Goal: Task Accomplishment & Management: Manage account settings

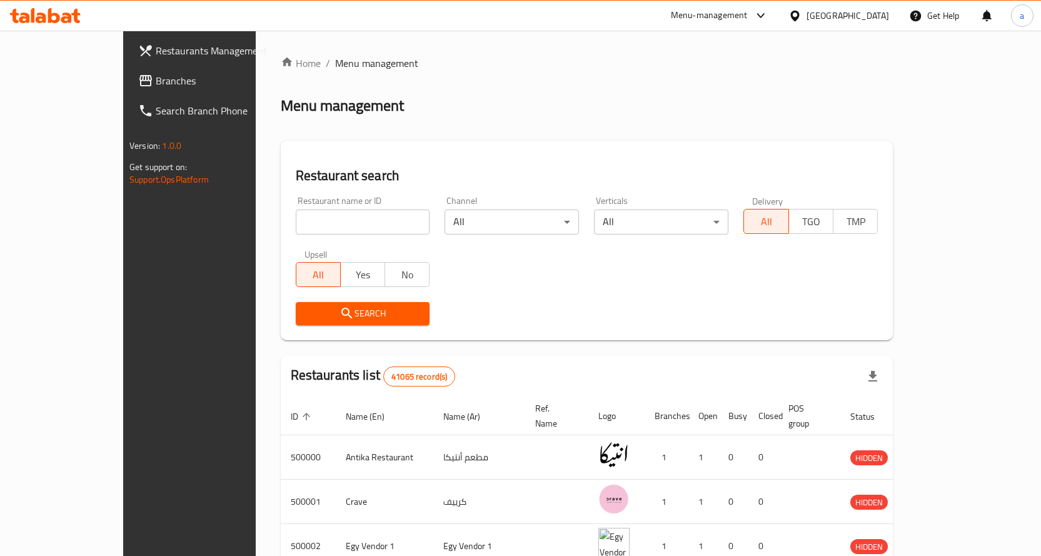
click at [128, 69] on link "Branches" at bounding box center [212, 81] width 169 height 30
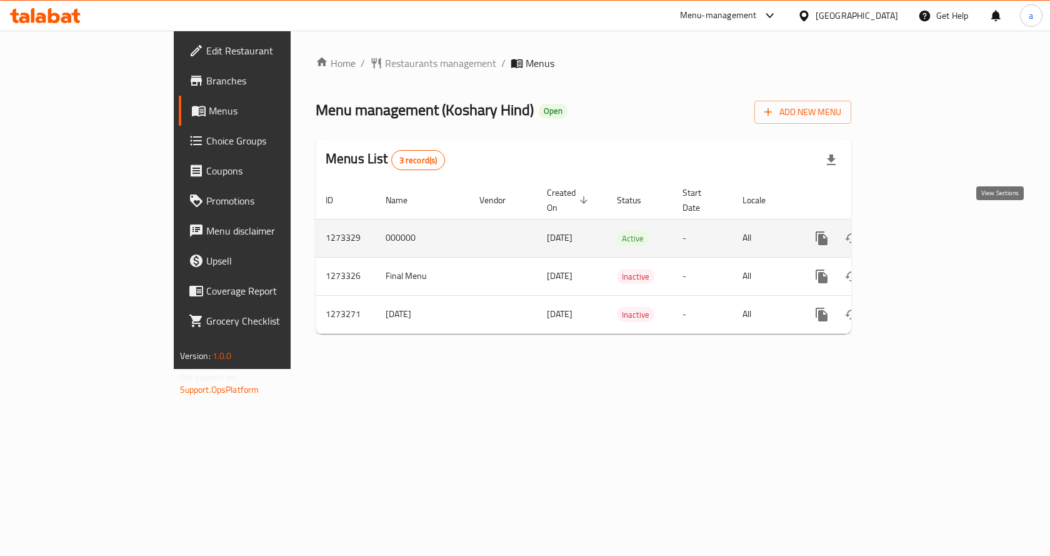
click at [920, 231] on icon "enhanced table" at bounding box center [912, 238] width 15 height 15
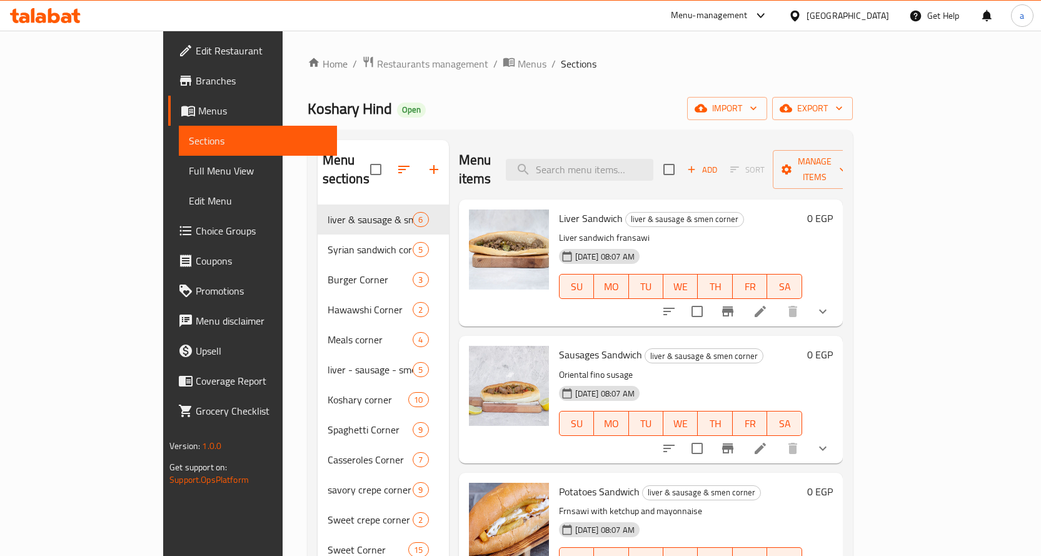
click at [196, 233] on span "Choice Groups" at bounding box center [261, 230] width 131 height 15
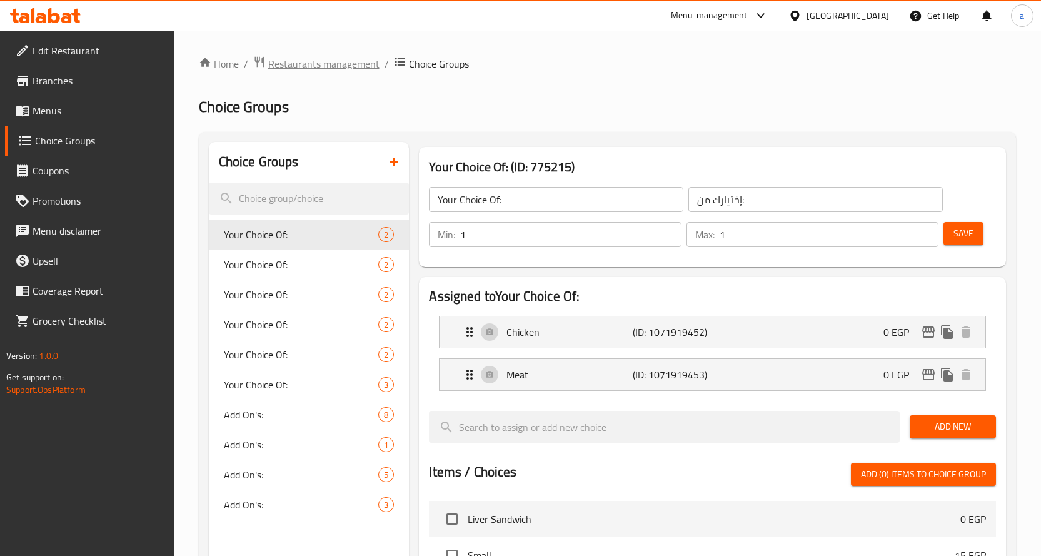
click at [304, 68] on span "Restaurants management" at bounding box center [323, 63] width 111 height 15
click at [74, 104] on span "Menus" at bounding box center [98, 110] width 131 height 15
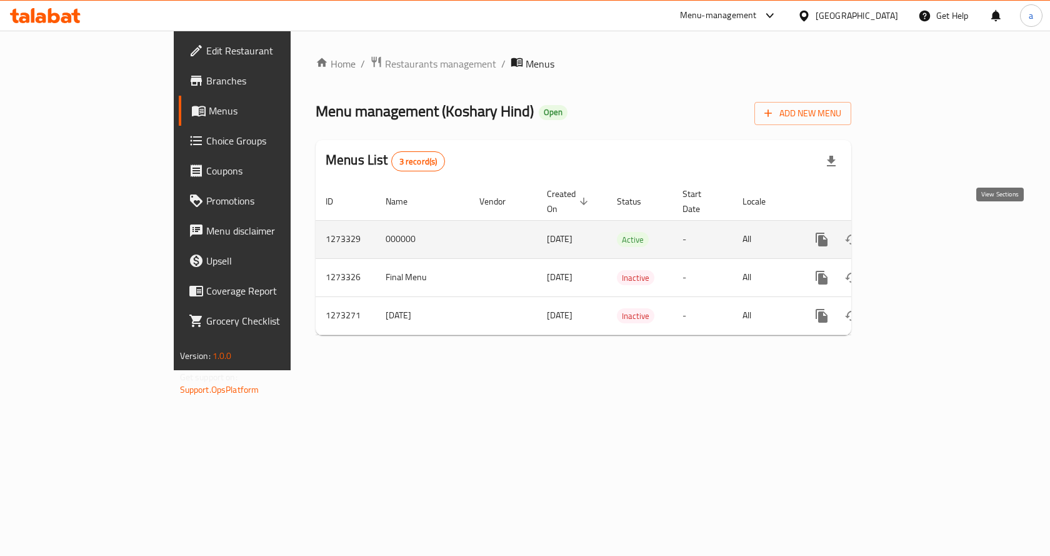
click at [920, 232] on icon "enhanced table" at bounding box center [912, 239] width 15 height 15
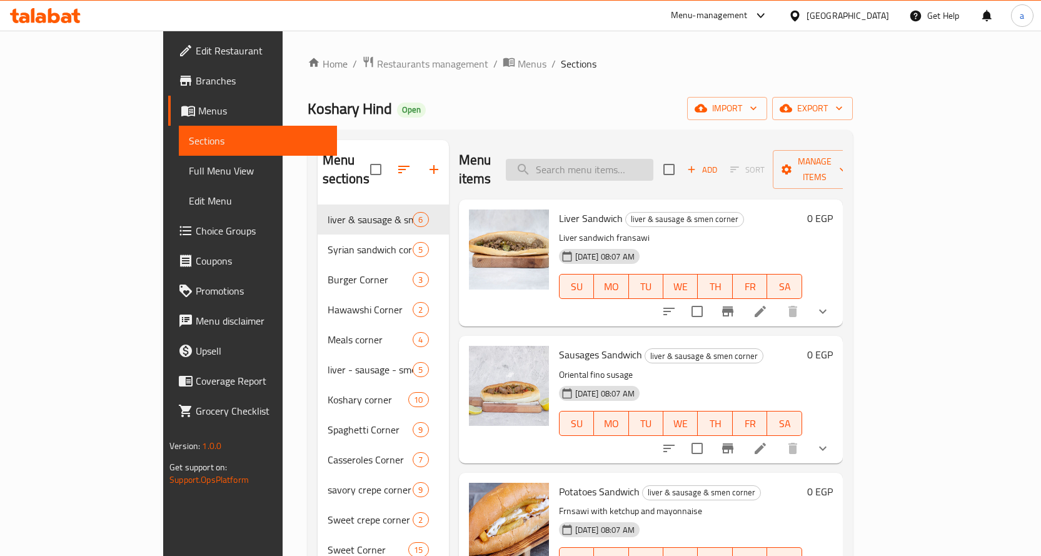
click at [602, 161] on input "search" at bounding box center [580, 170] width 148 height 22
paste input "ساندوتش كبدة بالعيش البلدى"
type input "ساندوتش كبدة بالعيش البلدى"
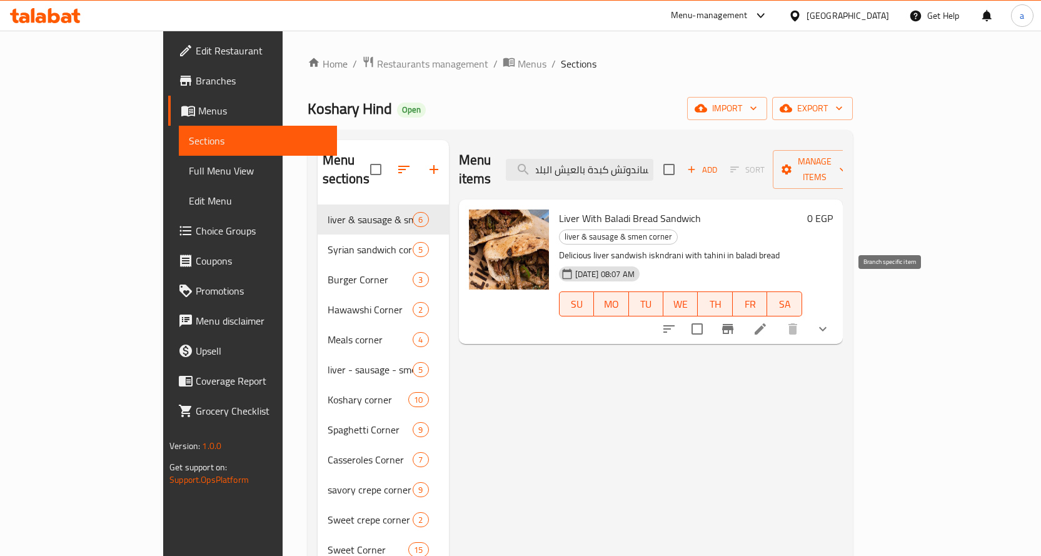
click at [766, 323] on icon at bounding box center [760, 328] width 11 height 11
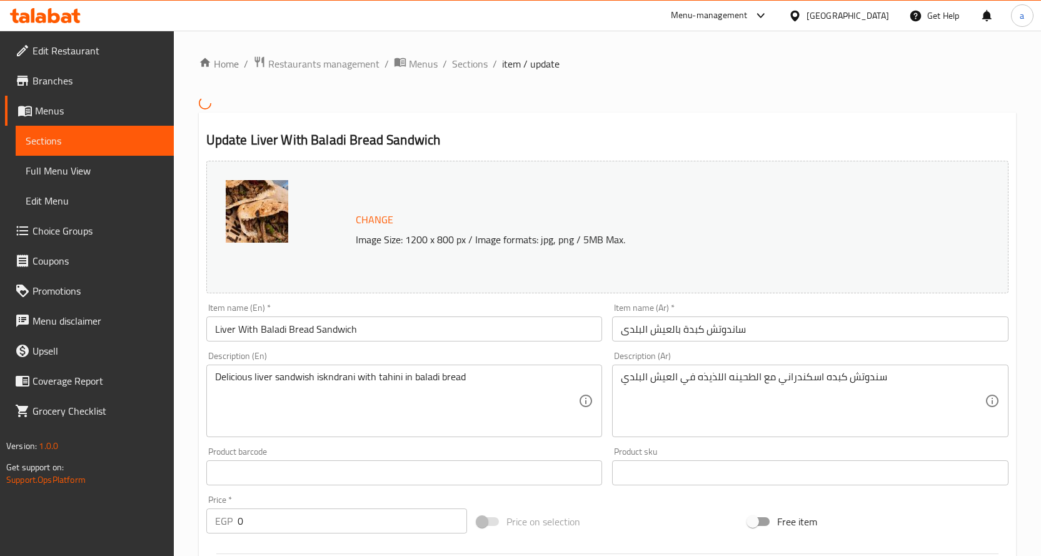
click at [648, 183] on div "Change Image Size: 1200 x 800 px / Image formats: jpg, png / 5MB Max." at bounding box center [607, 227] width 802 height 133
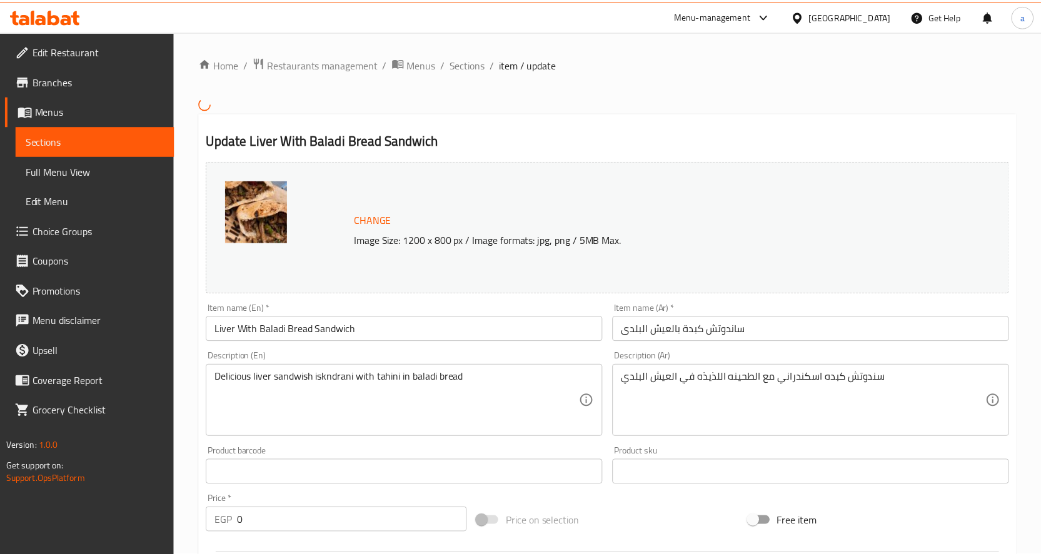
scroll to position [329, 0]
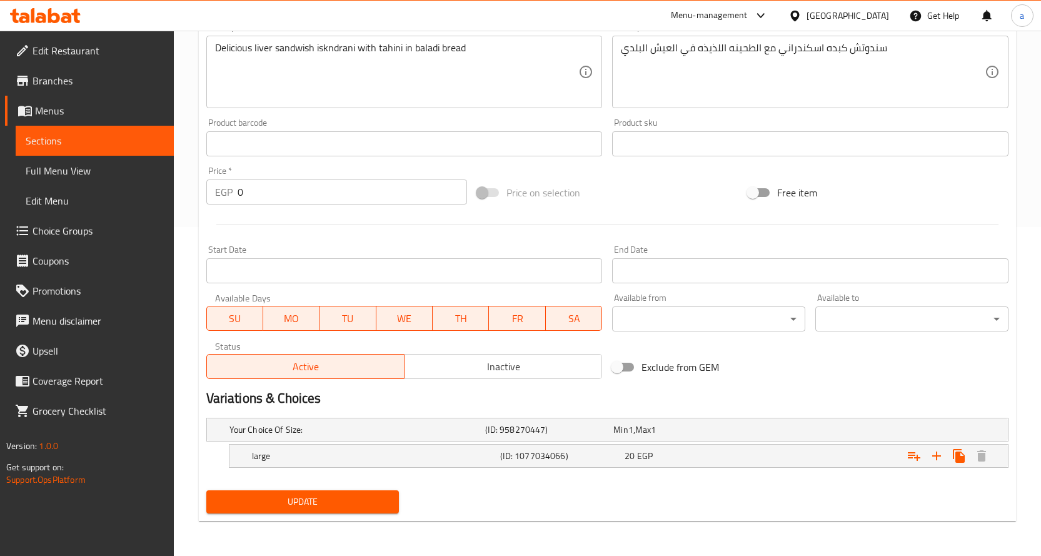
click at [735, 386] on div "Variations & Choices" at bounding box center [607, 398] width 812 height 29
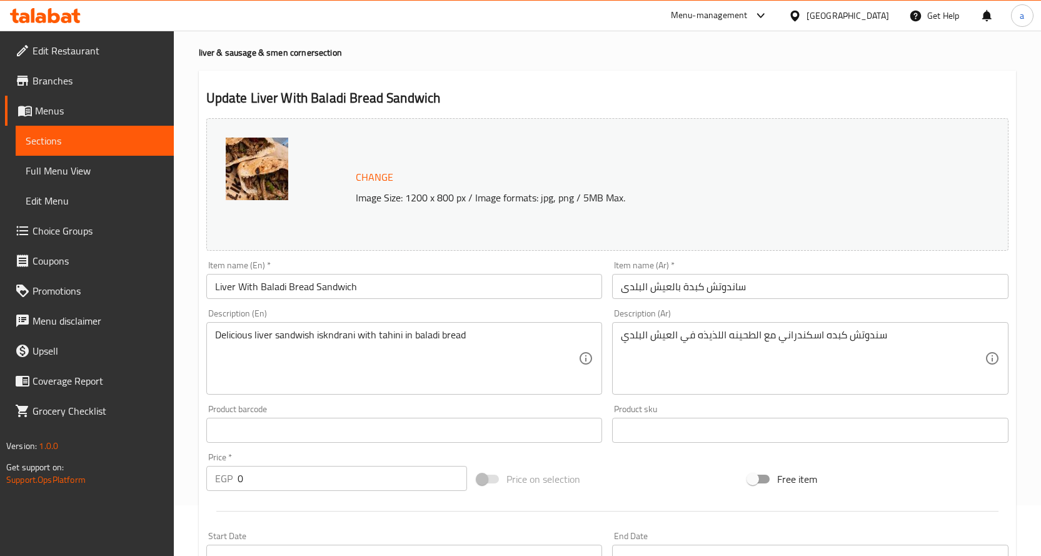
scroll to position [0, 0]
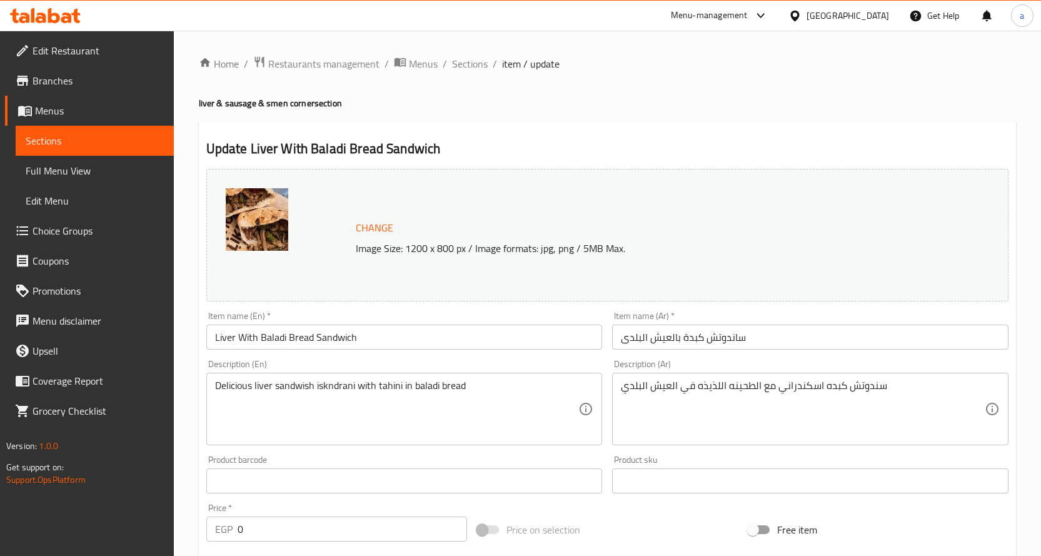
click at [84, 233] on span "Choice Groups" at bounding box center [98, 230] width 131 height 15
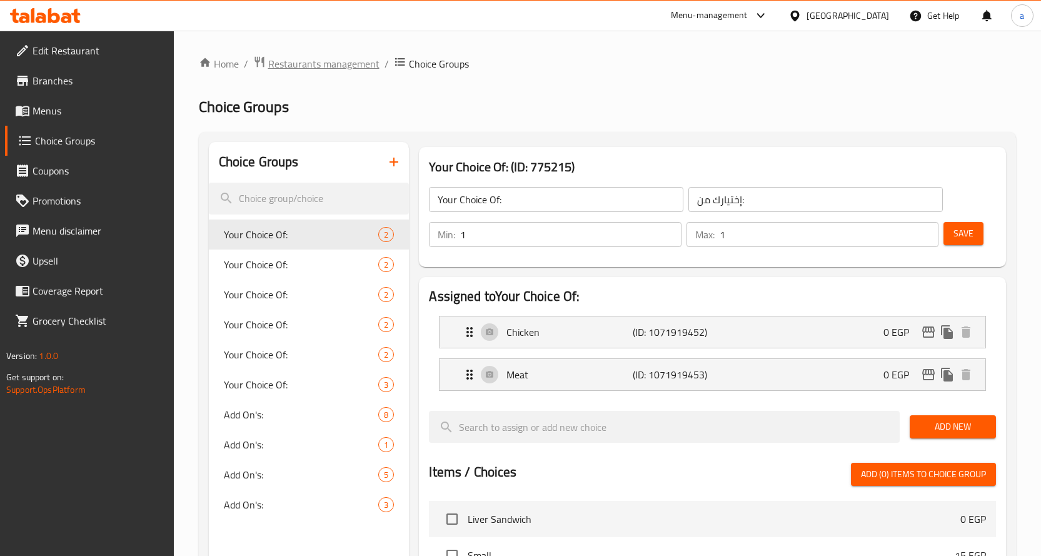
click at [356, 66] on span "Restaurants management" at bounding box center [323, 63] width 111 height 15
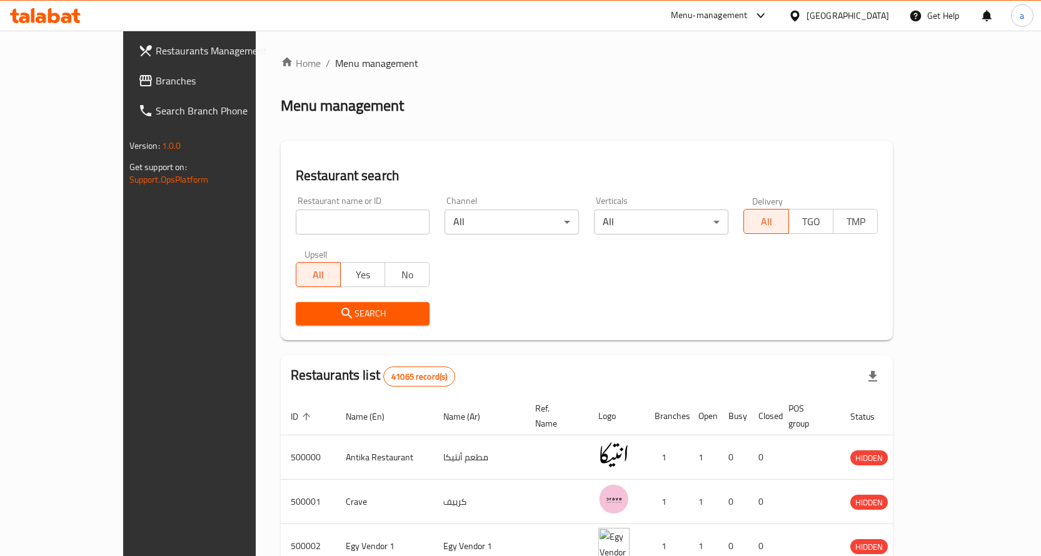
click at [128, 89] on link "Branches" at bounding box center [212, 81] width 169 height 30
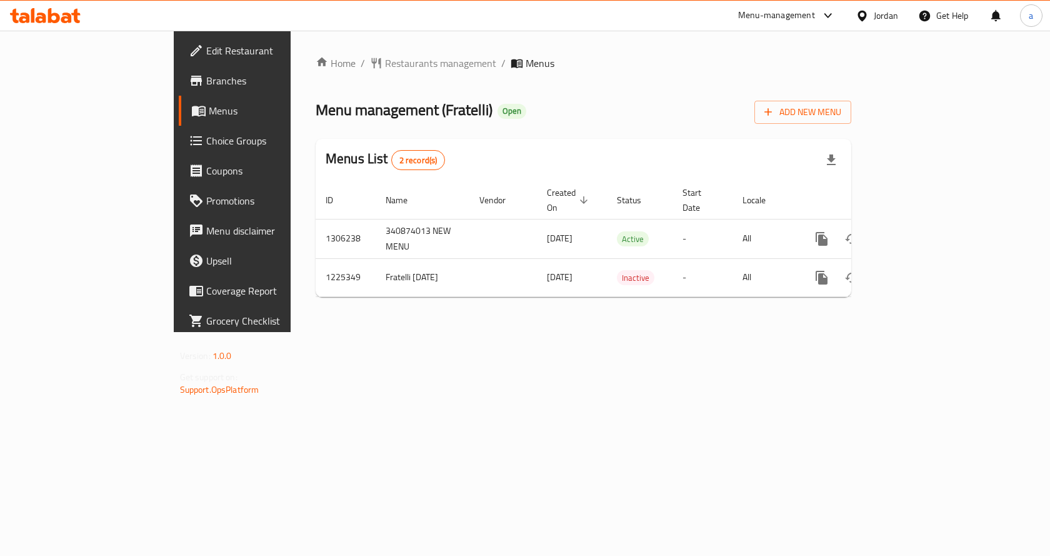
click at [206, 141] on span "Choice Groups" at bounding box center [272, 140] width 133 height 15
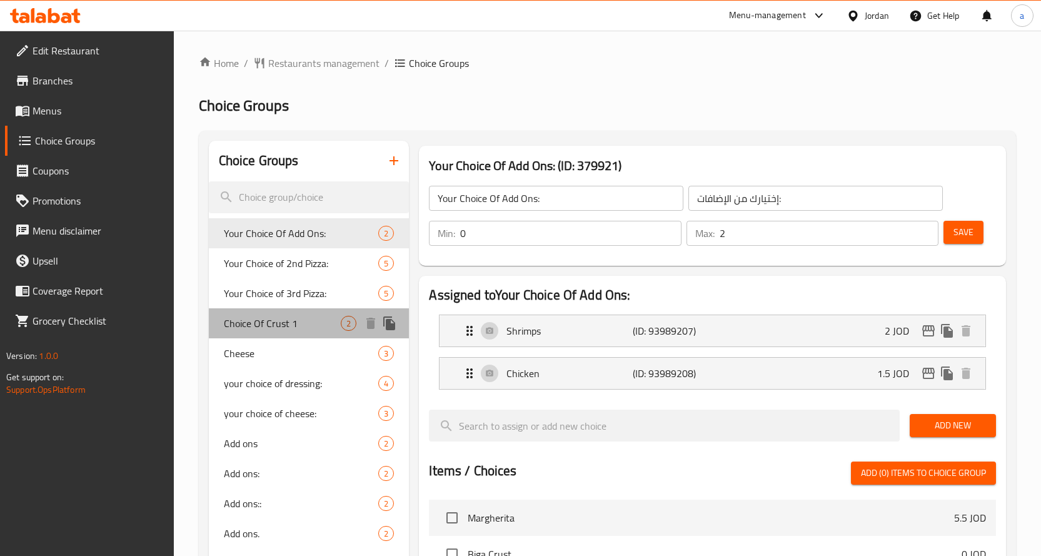
click at [271, 316] on span "Choice Of Crust 1" at bounding box center [283, 323] width 118 height 15
type input "Choice Of Crust 1"
type input "اختيارك من نوع العجين"
type input "1"
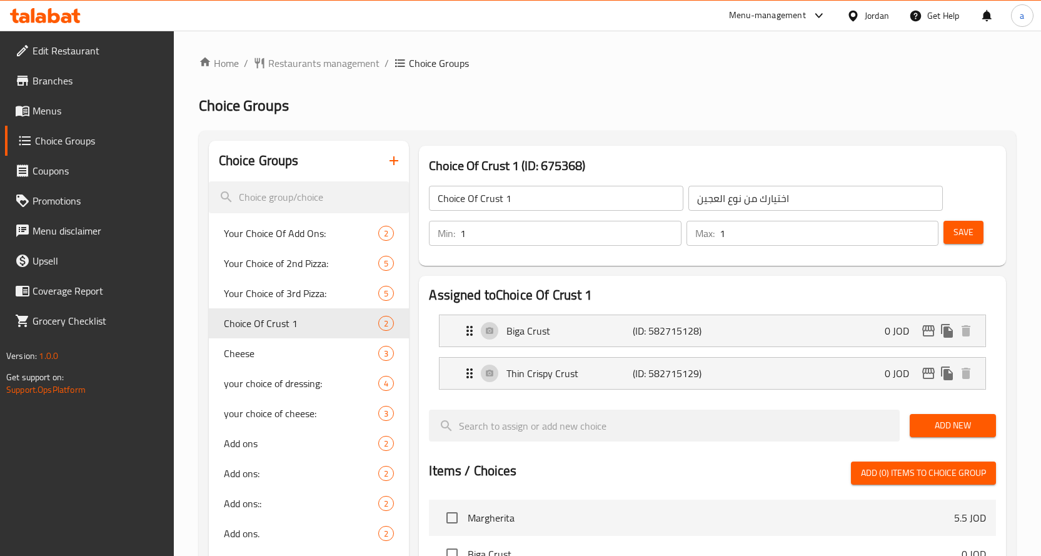
click at [650, 166] on h3 "Choice Of Crust 1 (ID: 675368)" at bounding box center [712, 166] width 567 height 20
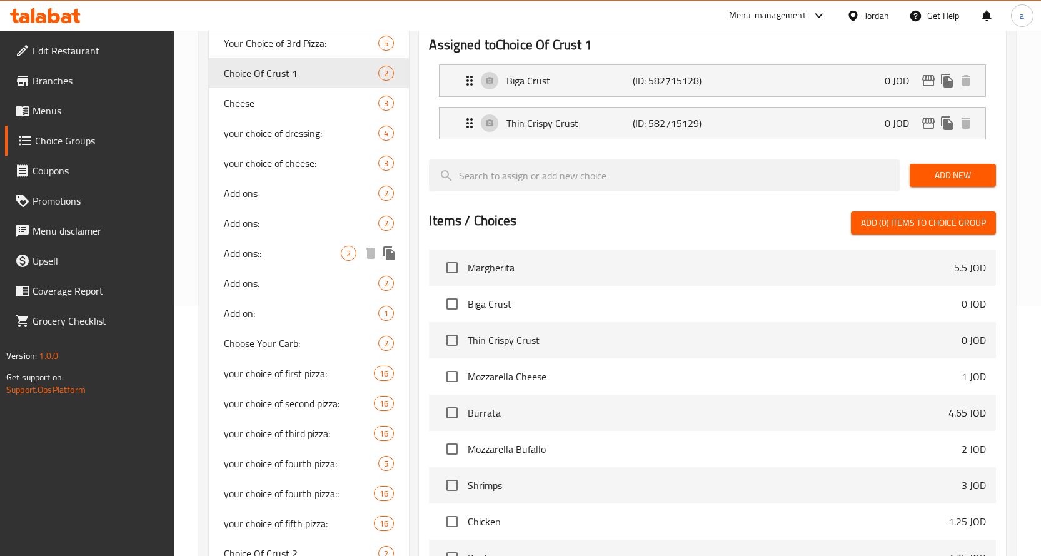
scroll to position [313, 0]
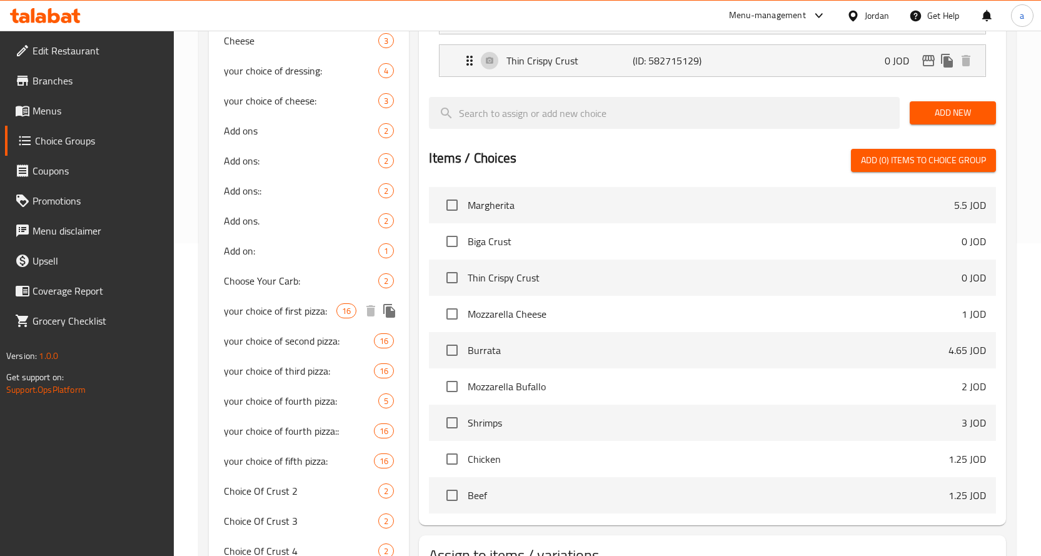
click at [317, 303] on span "your choice of first pizza:" at bounding box center [280, 310] width 113 height 15
type input "your choice of first pizza:"
type input "اختيارك للبيتزا الاولى"
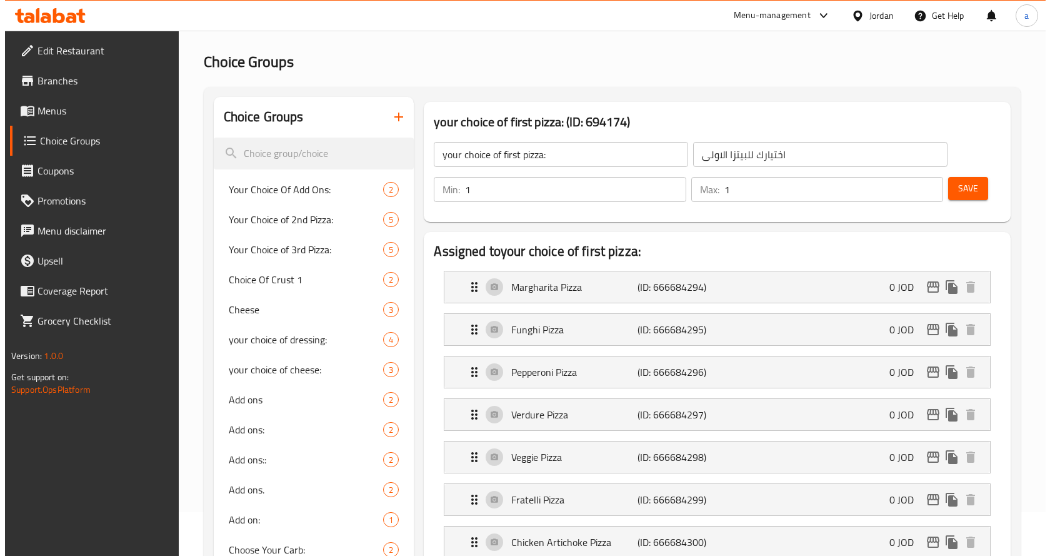
scroll to position [0, 0]
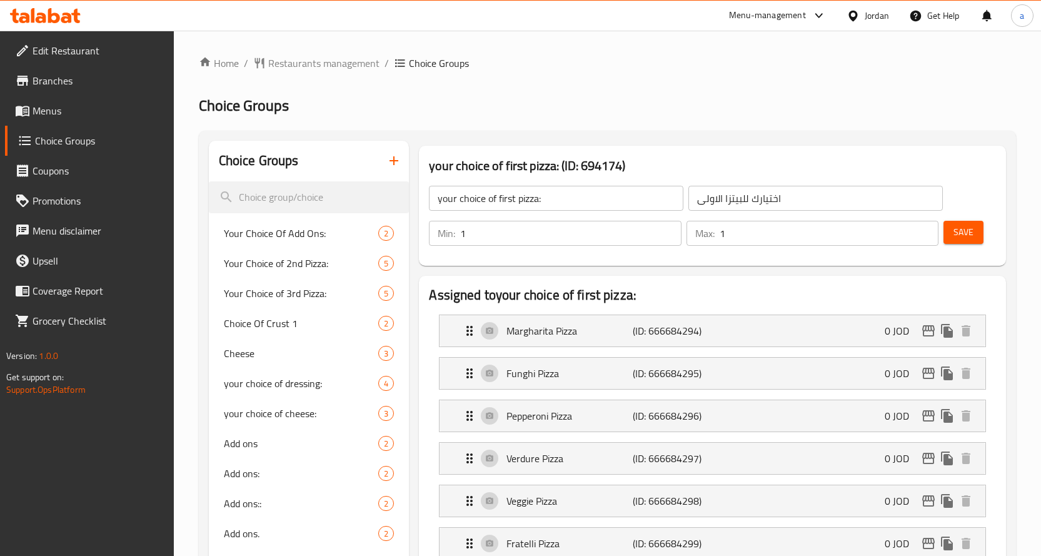
click at [688, 148] on div "your choice of first pizza: (ID: 694174) your choice of first pizza: ​ اختيارك …" at bounding box center [712, 206] width 587 height 120
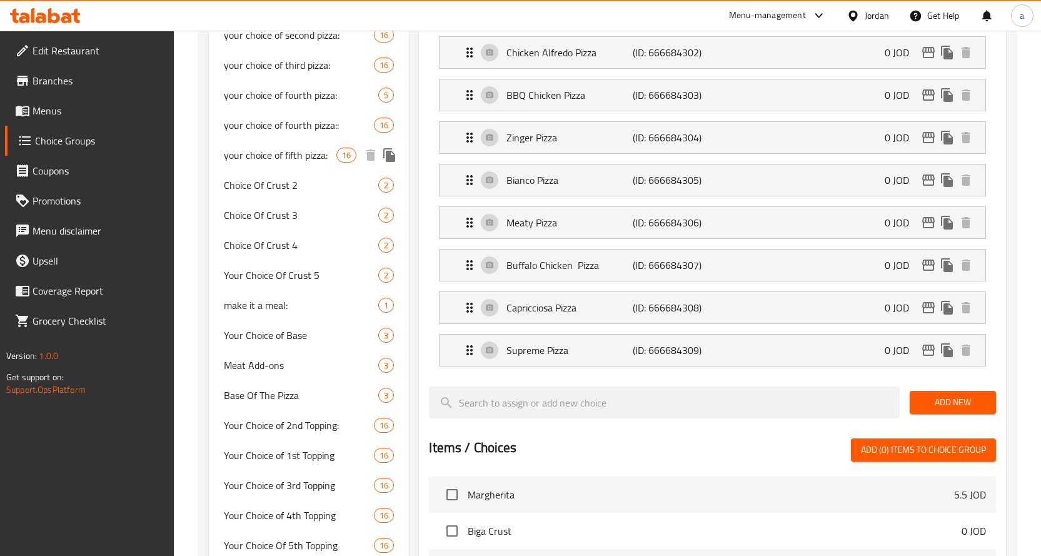
scroll to position [450, 0]
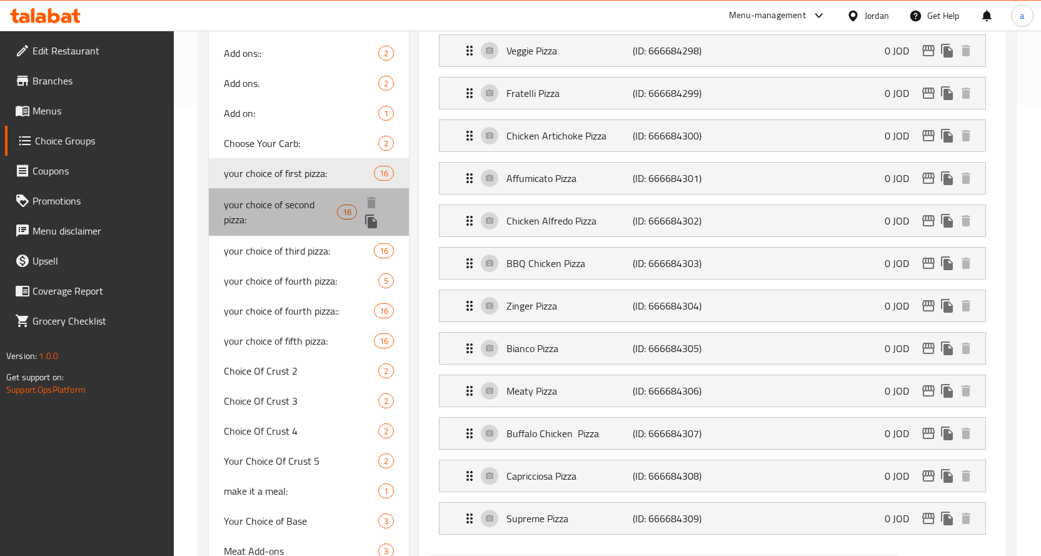
click at [289, 211] on span "your choice of second pizza:" at bounding box center [281, 212] width 114 height 30
type input "your choice of second pizza:"
type input "اختيارك للبيتزا الثانية"
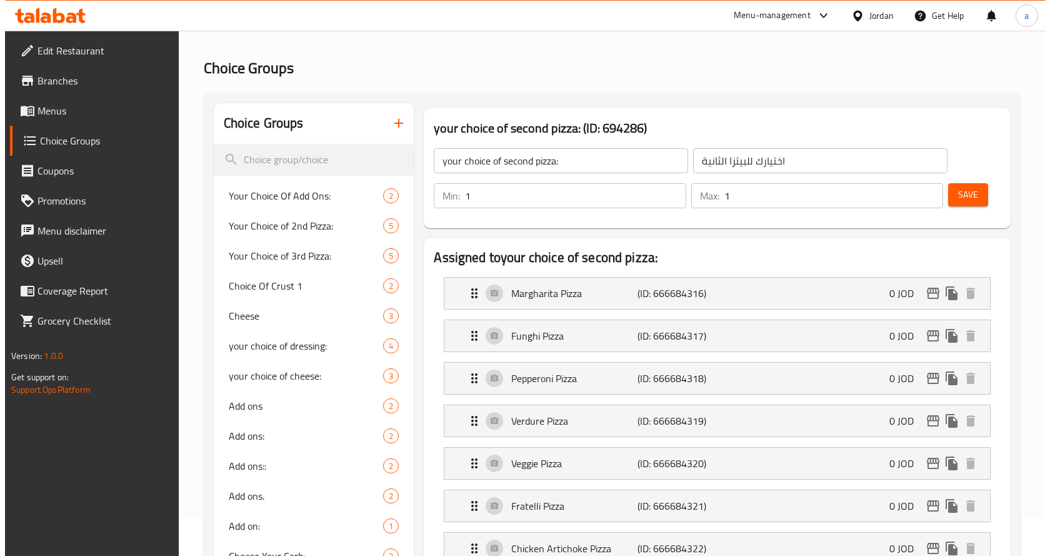
scroll to position [0, 0]
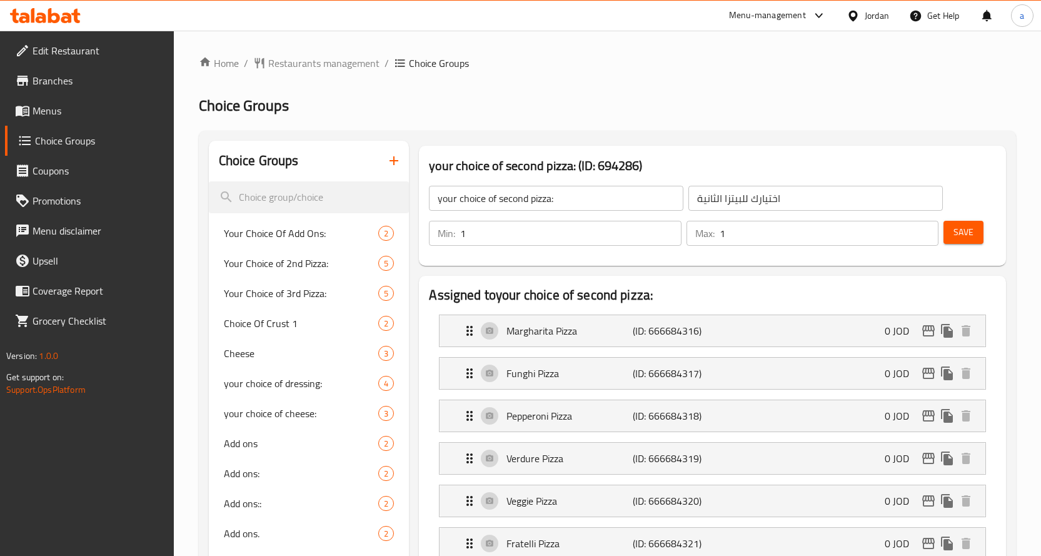
click at [686, 144] on div "your choice of second pizza: (ID: 694286) your choice of second pizza: ​ اختيار…" at bounding box center [712, 206] width 597 height 130
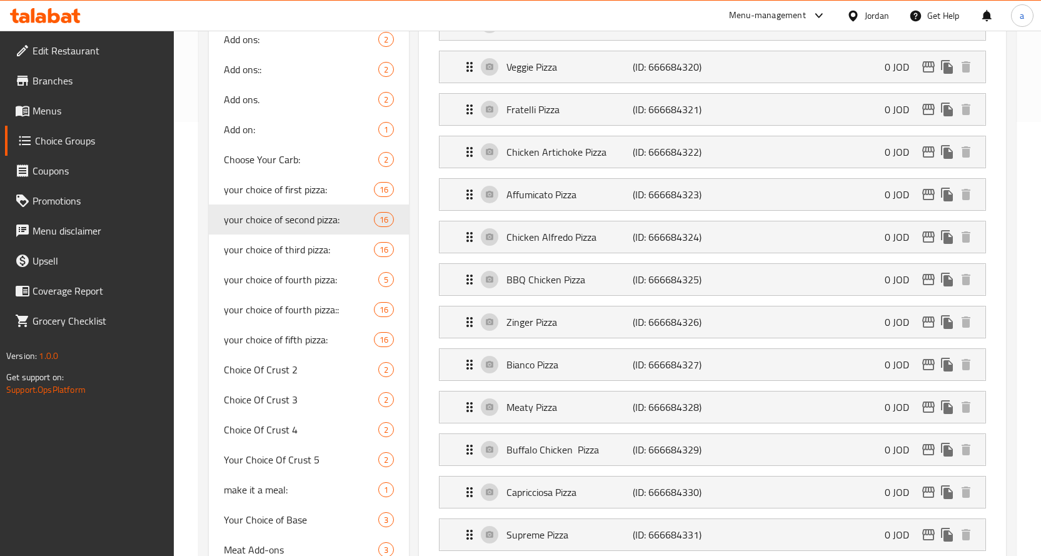
scroll to position [325, 0]
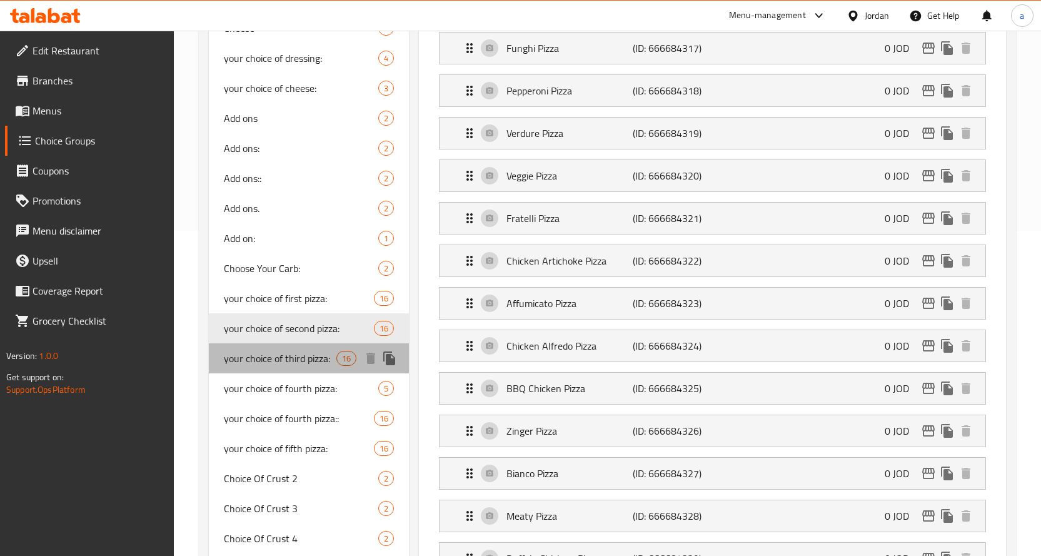
click at [299, 368] on div "your choice of third pizza: 16" at bounding box center [309, 358] width 201 height 30
type input "your choice of third pizza:"
type input "اختيارك للبيتزا الثالثة"
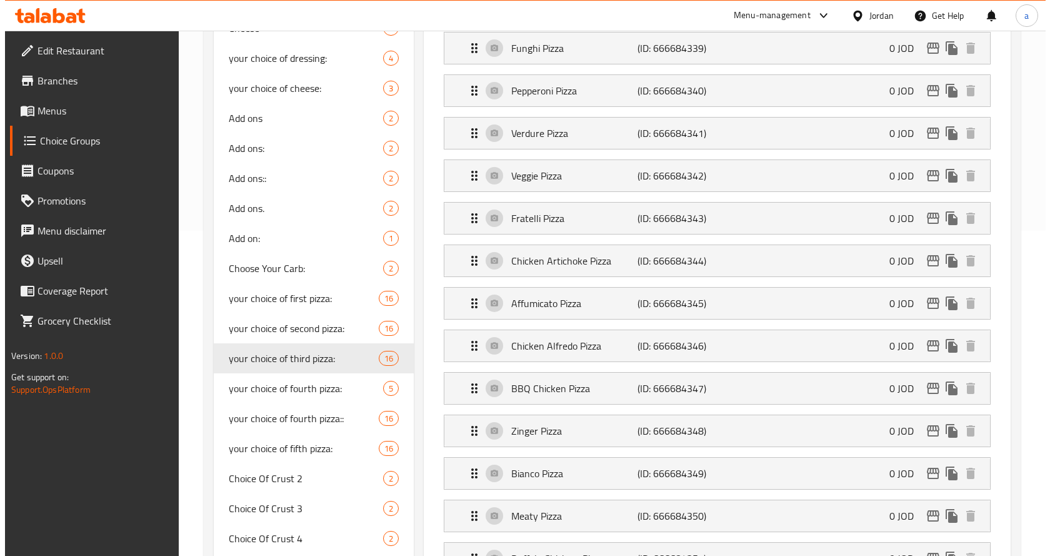
scroll to position [0, 0]
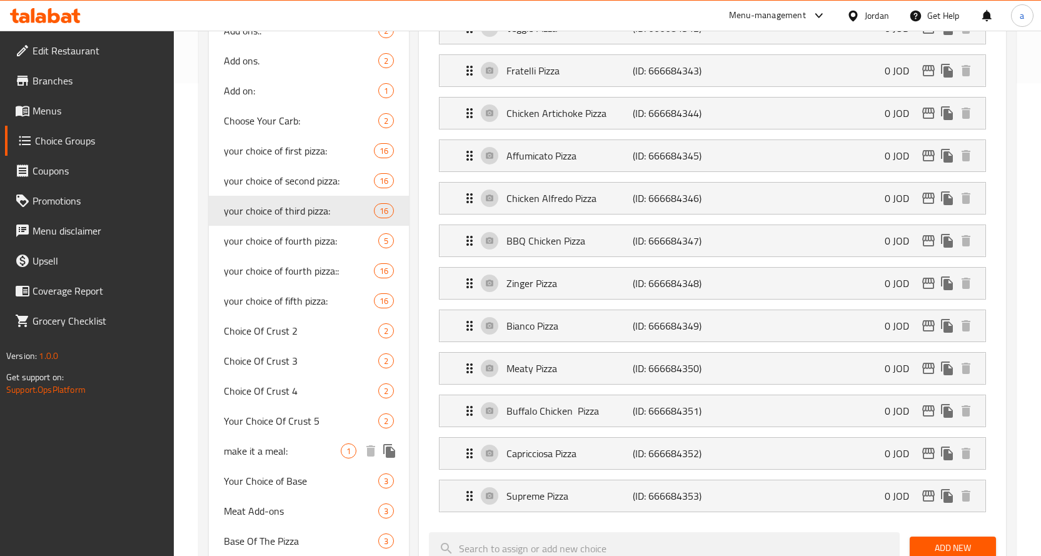
scroll to position [388, 0]
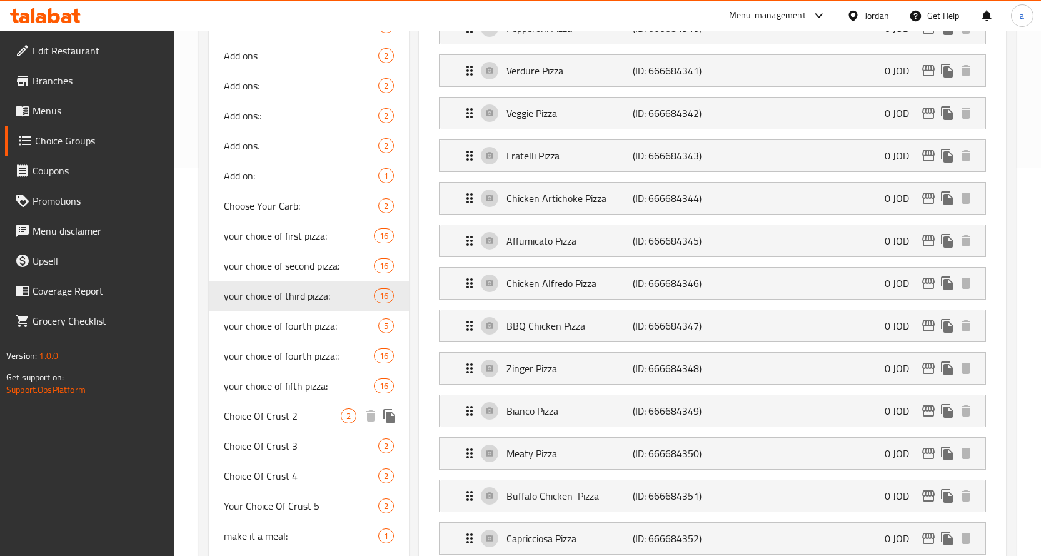
click at [297, 414] on span "Choice Of Crust 2" at bounding box center [283, 415] width 118 height 15
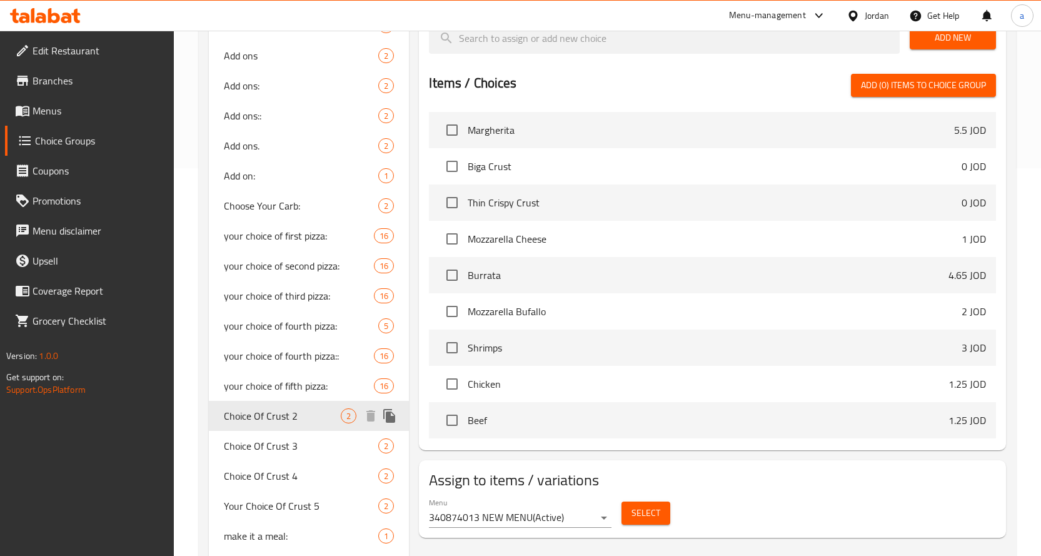
type input "Choice Of Crust 2"
type input "اختيارك من نوع العجين"
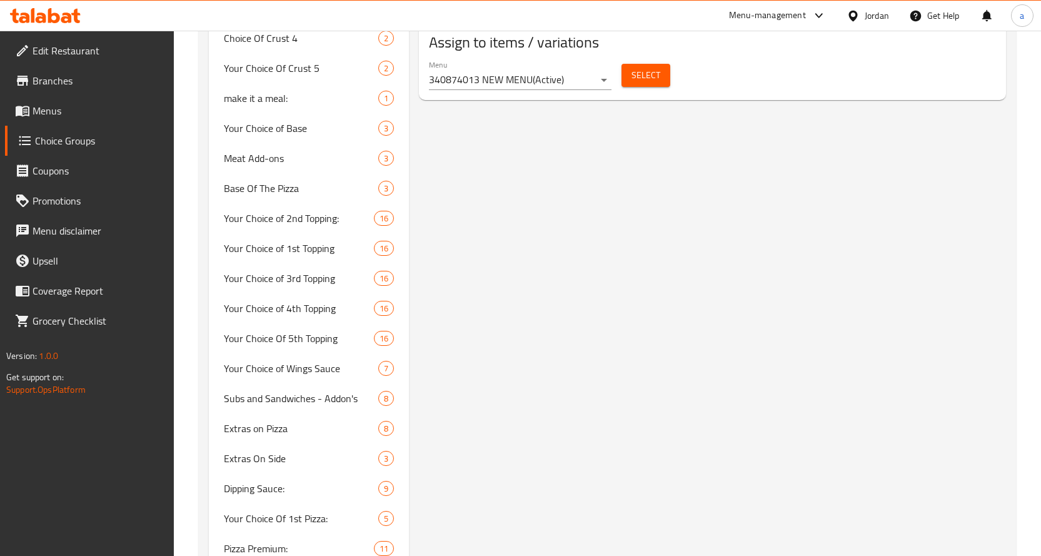
scroll to position [638, 0]
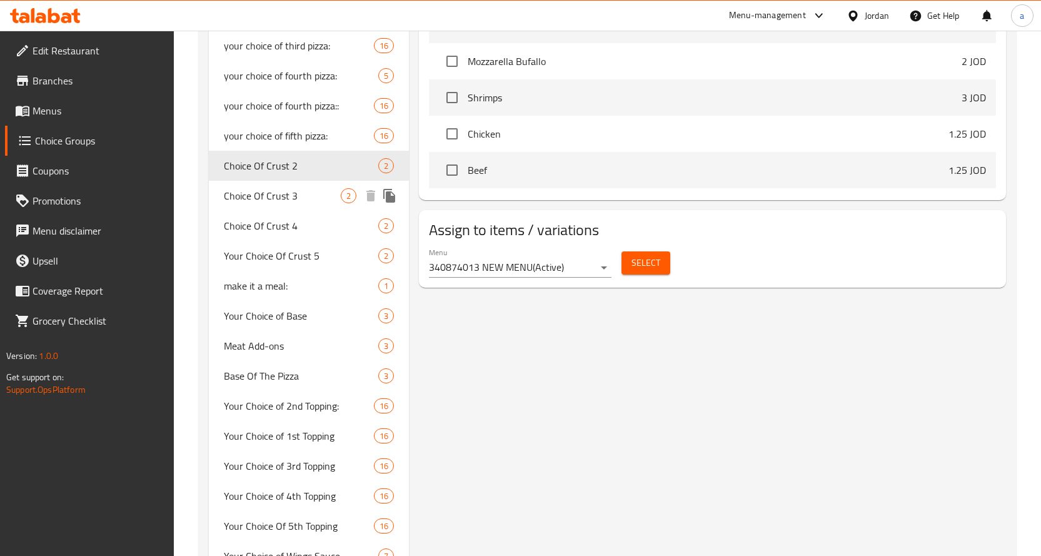
click at [317, 186] on div "Choice Of Crust 3 2" at bounding box center [309, 196] width 201 height 30
type input "Choice Of Crust 3"
type input "اختيارك من نوع العجين"
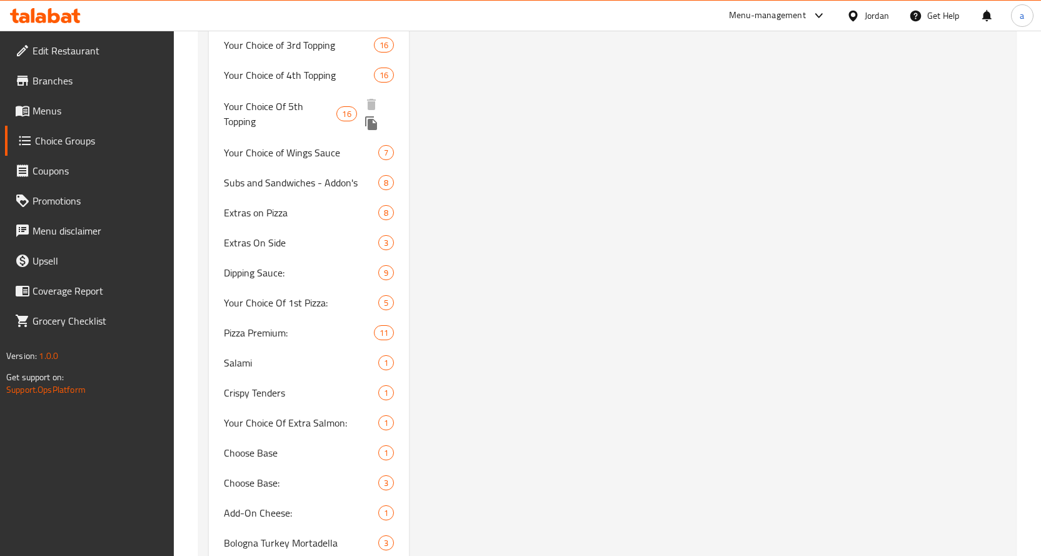
scroll to position [950, 0]
